Goal: Information Seeking & Learning: Learn about a topic

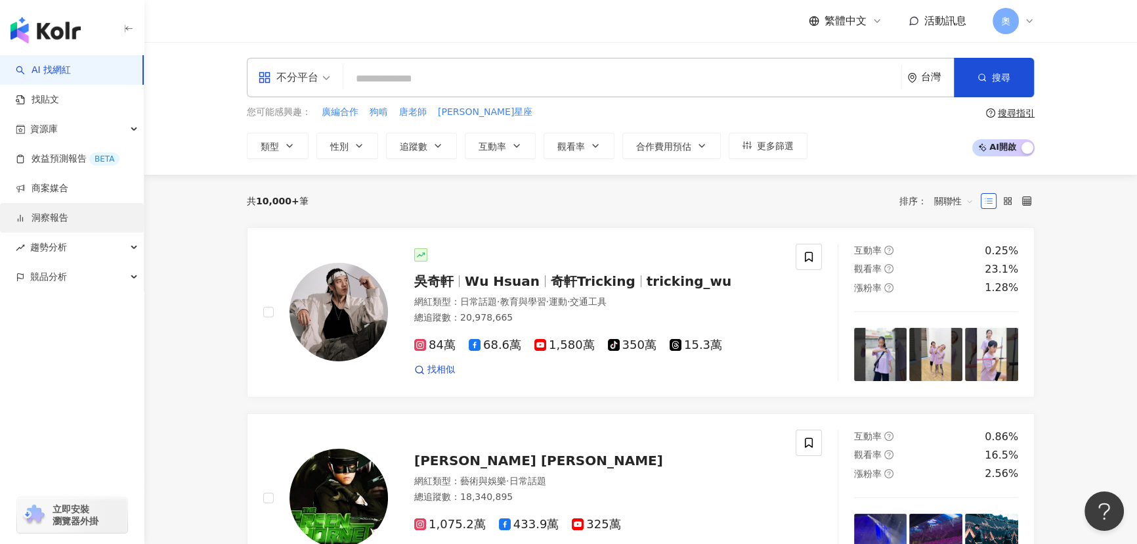
click at [57, 211] on link "洞察報告" at bounding box center [42, 217] width 53 height 13
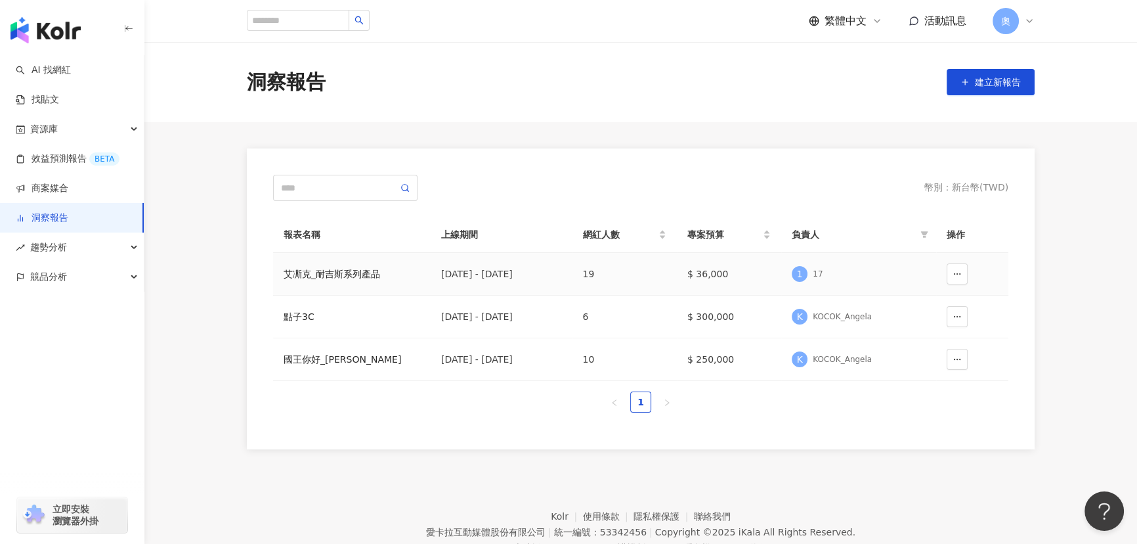
click at [328, 272] on div "艾凘克_耐吉斯系列產品" at bounding box center [352, 274] width 137 height 14
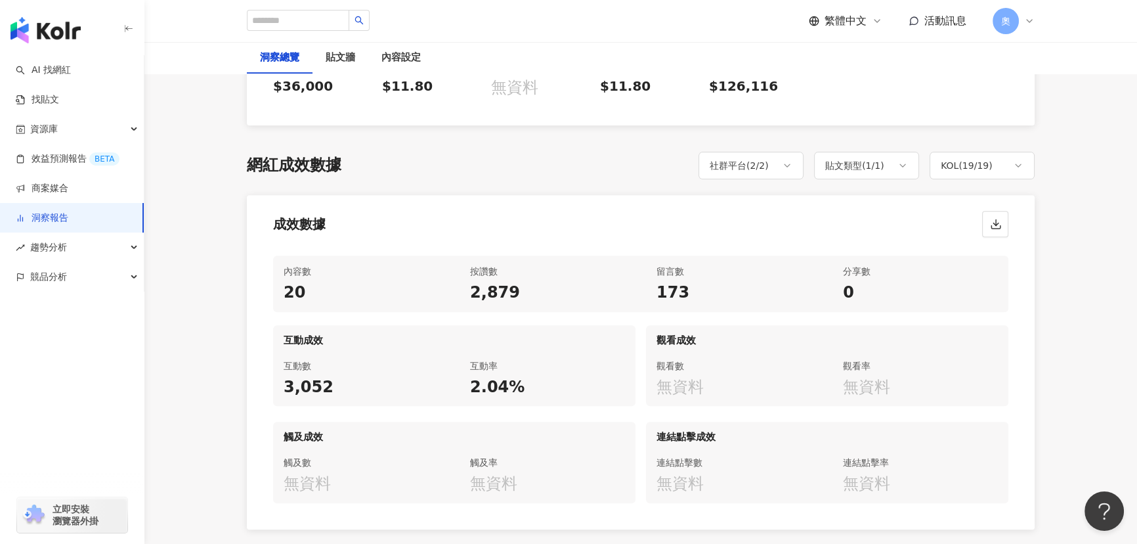
scroll to position [597, 0]
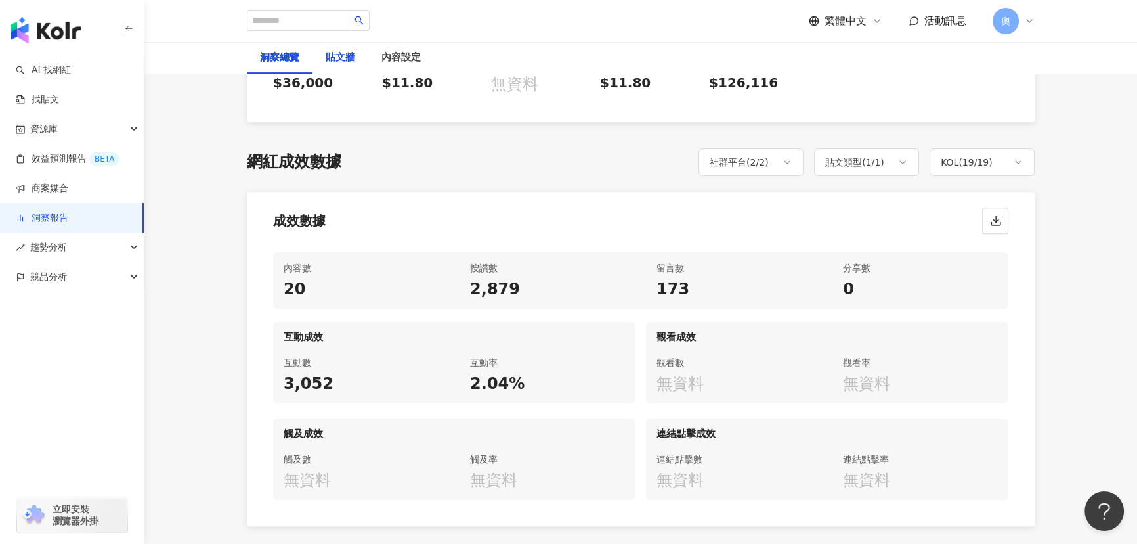
click at [346, 58] on div "貼文牆" at bounding box center [341, 58] width 30 height 16
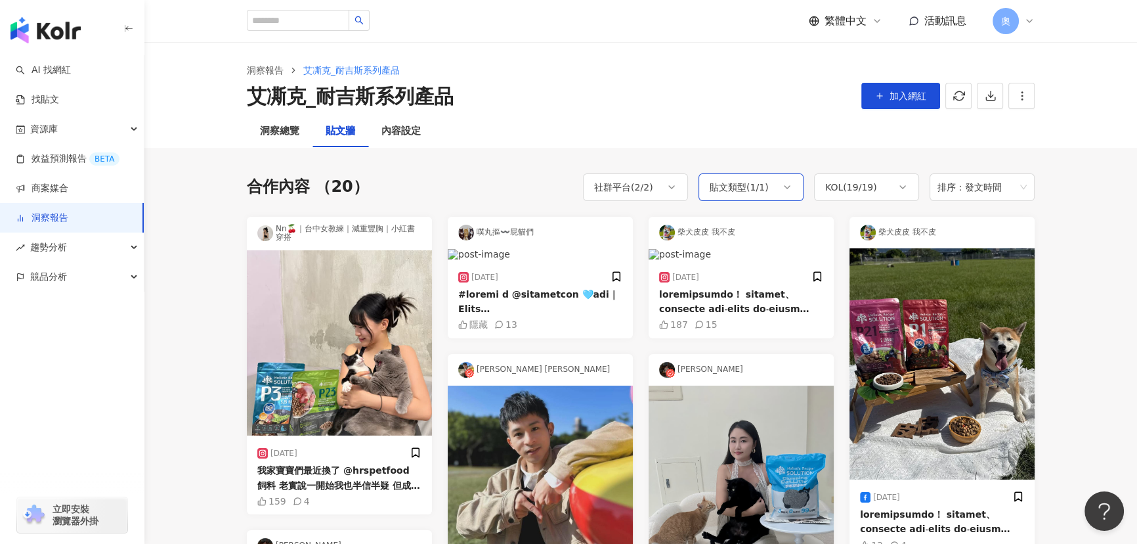
click at [741, 190] on div "貼文類型 ( 1 / 1 )" at bounding box center [739, 187] width 59 height 16
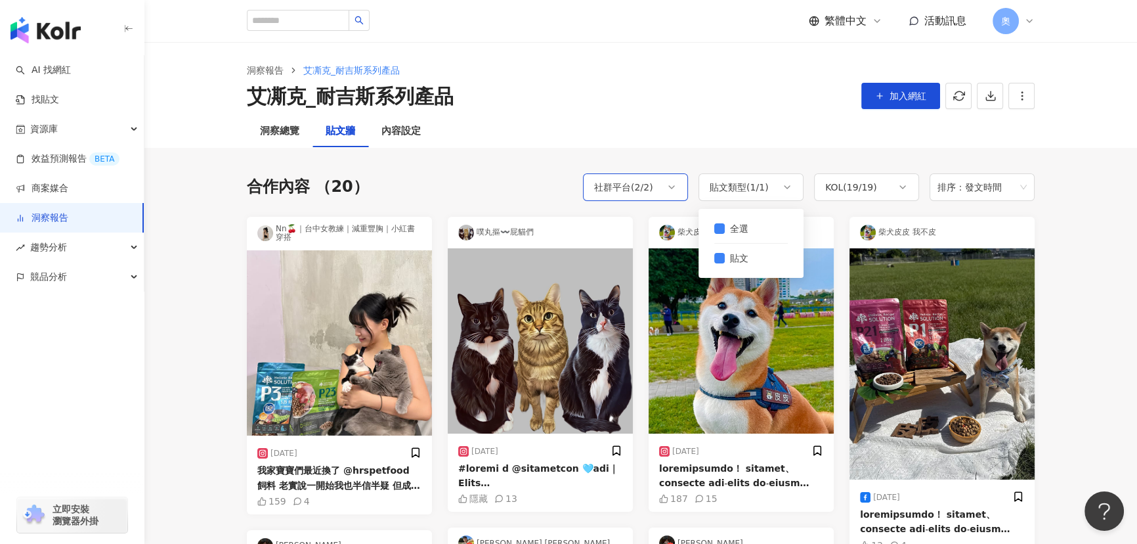
click at [645, 190] on div "社群平台 ( 2 / 2 )" at bounding box center [623, 187] width 59 height 16
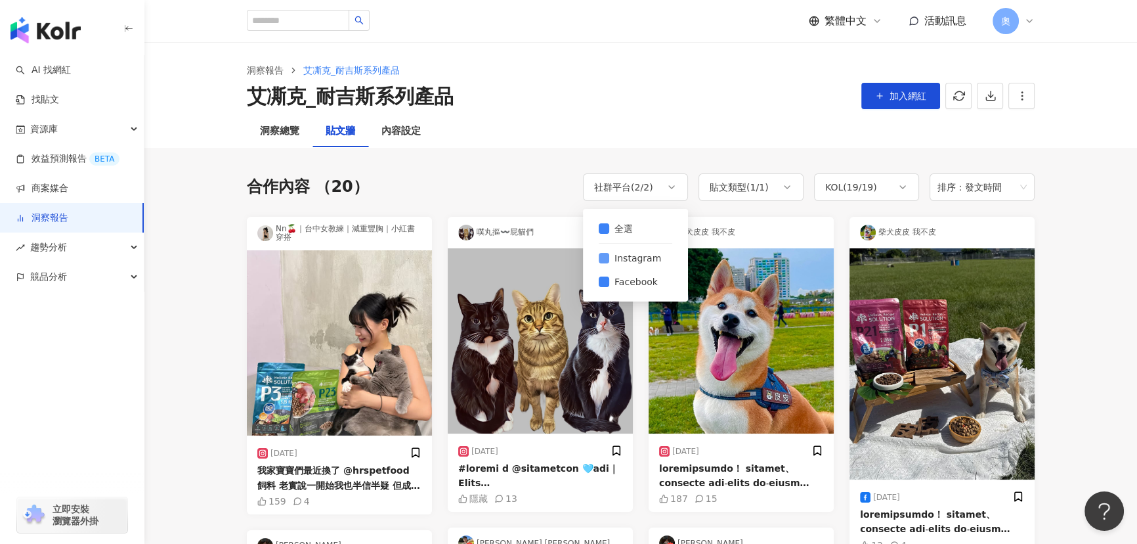
click at [645, 261] on span "Instagram" at bounding box center [637, 258] width 57 height 14
click at [628, 284] on span "Facebook" at bounding box center [636, 281] width 54 height 14
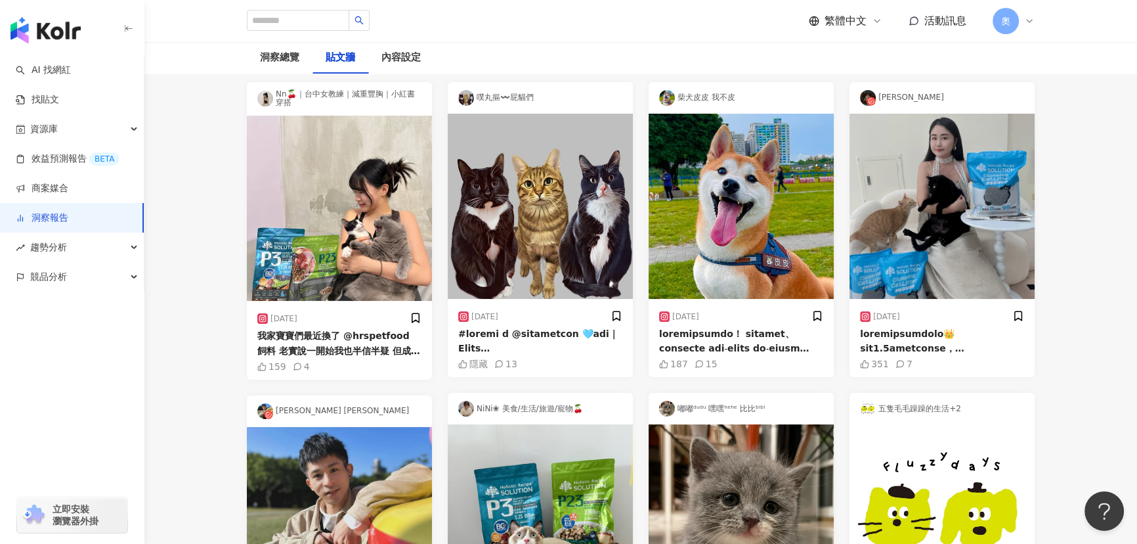
scroll to position [137, 0]
